Goal: Find specific page/section: Find specific page/section

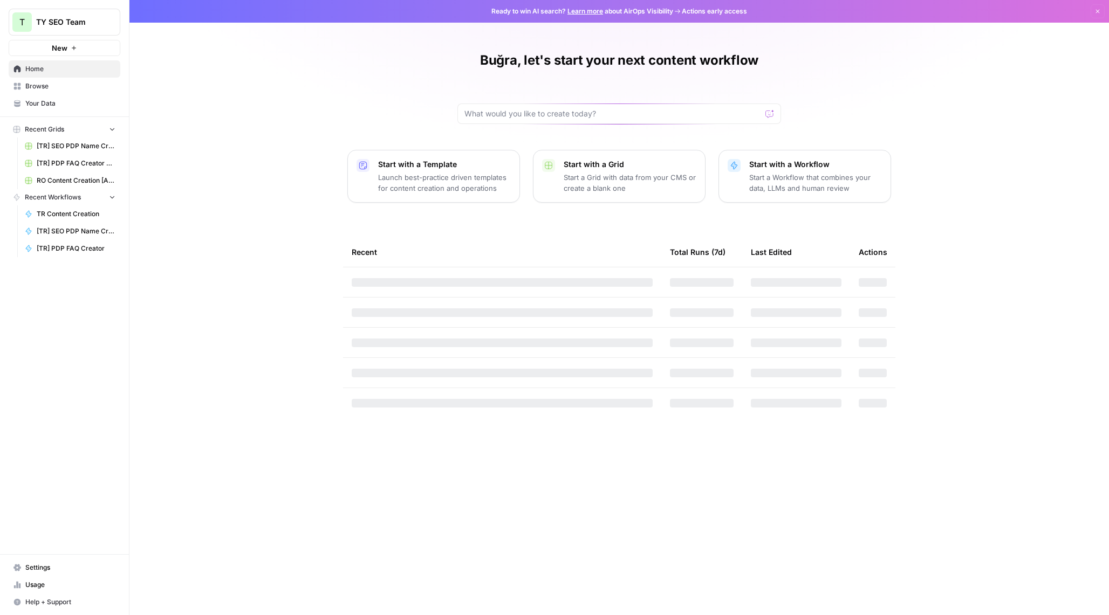
click at [39, 97] on link "Your Data" at bounding box center [65, 103] width 112 height 17
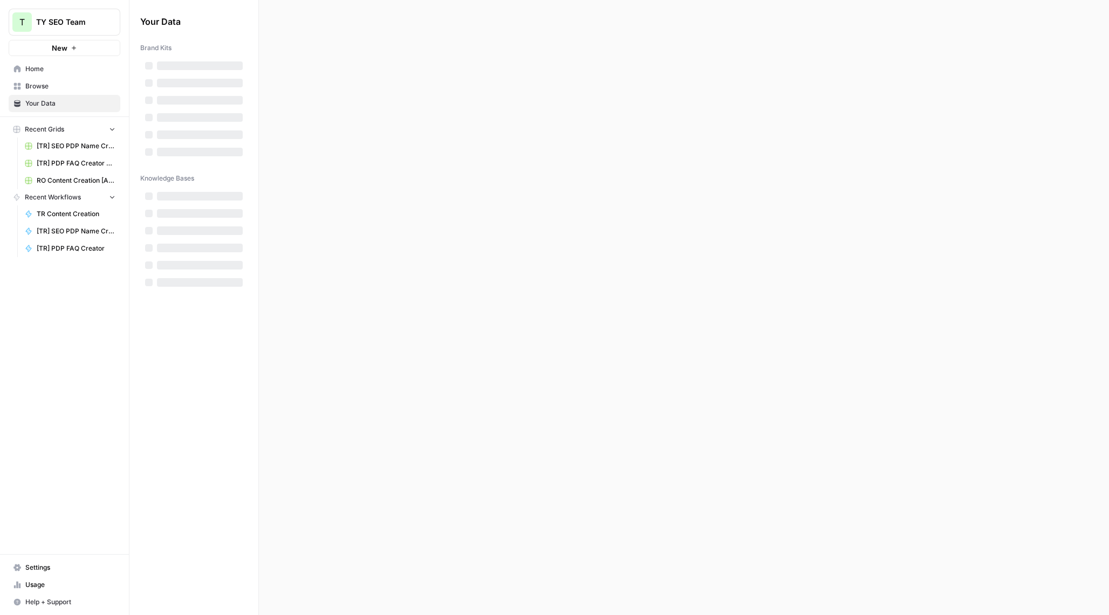
click at [42, 89] on span "Browse" at bounding box center [70, 86] width 90 height 10
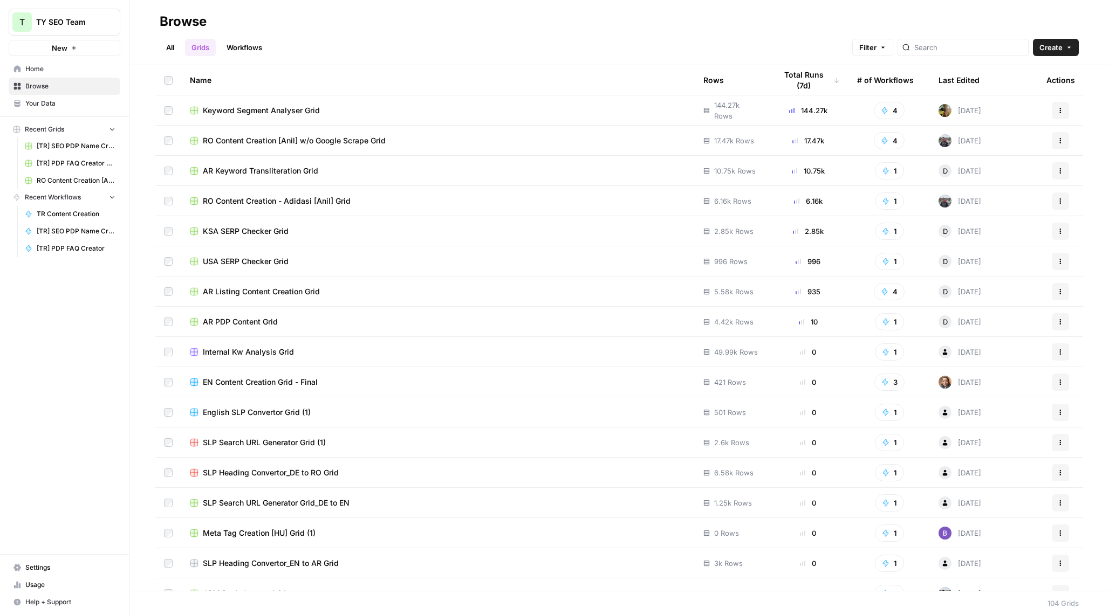
click at [279, 111] on span "Keyword Segment Analyser Grid" at bounding box center [261, 110] width 117 height 11
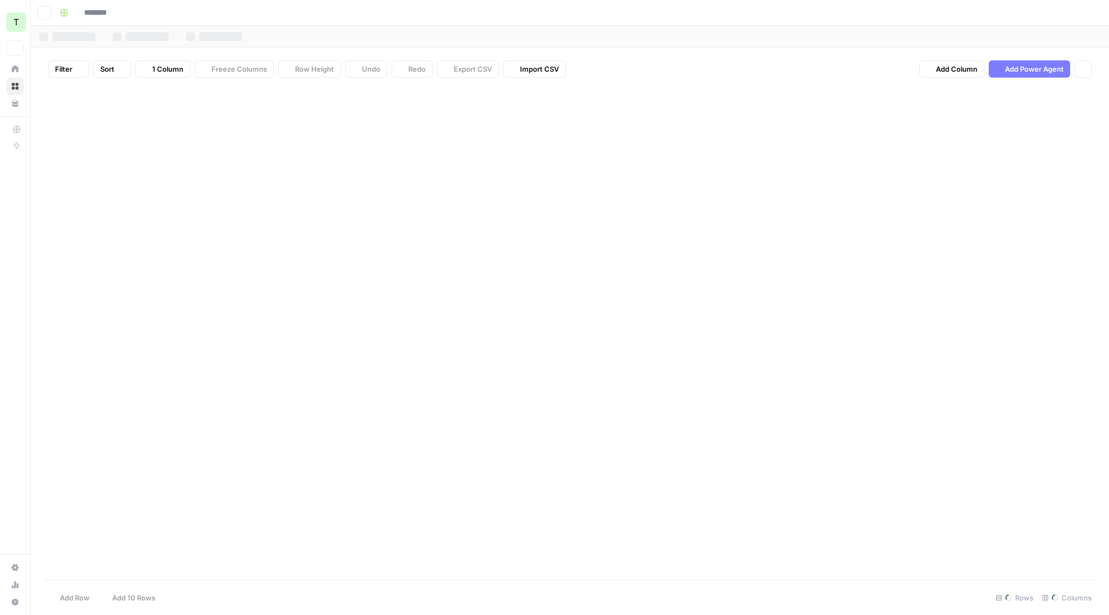
type input "**********"
